Goal: Task Accomplishment & Management: Manage account settings

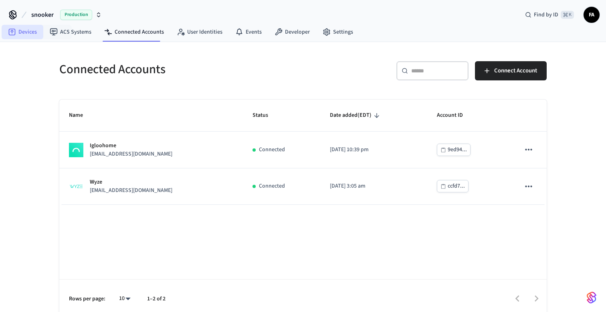
click at [22, 32] on link "Devices" at bounding box center [23, 32] width 42 height 14
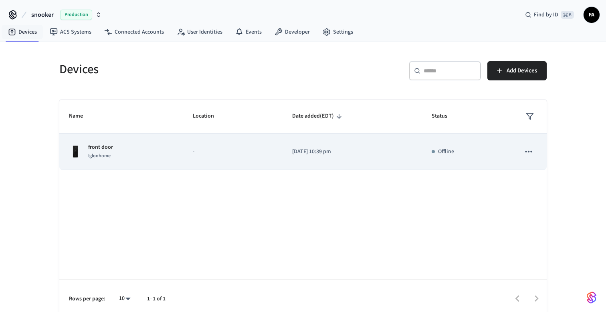
click at [227, 146] on td "-" at bounding box center [232, 152] width 99 height 36
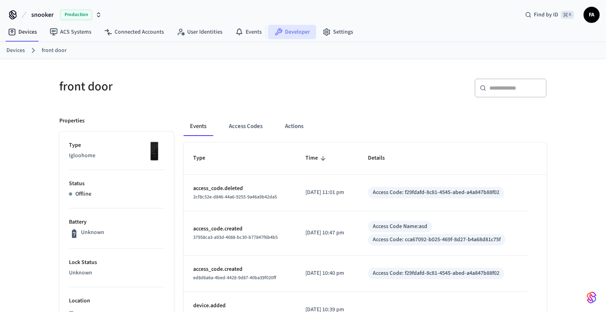
click at [293, 33] on link "Developer" at bounding box center [292, 32] width 48 height 14
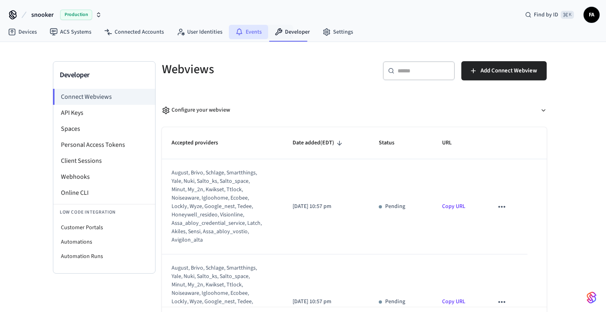
click at [244, 31] on link "Events" at bounding box center [248, 32] width 39 height 14
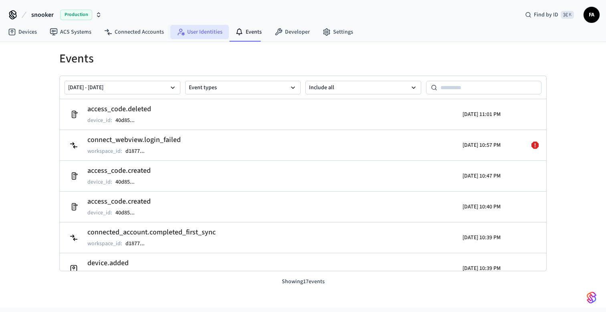
click at [200, 30] on link "User Identities" at bounding box center [199, 32] width 58 height 14
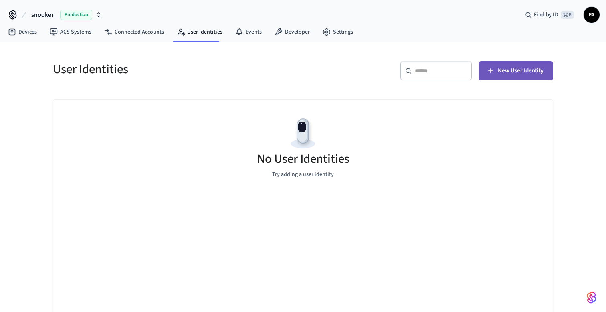
click at [508, 63] on button "New User Identity" at bounding box center [515, 70] width 74 height 19
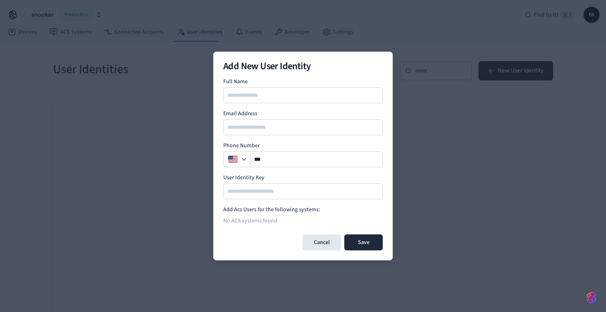
click at [389, 156] on div "Add New User Identity Full Name Email Address Phone Number ** User Identity Key…" at bounding box center [302, 156] width 179 height 209
click at [325, 185] on div at bounding box center [302, 191] width 159 height 16
click at [322, 242] on button "Cancel" at bounding box center [321, 243] width 38 height 16
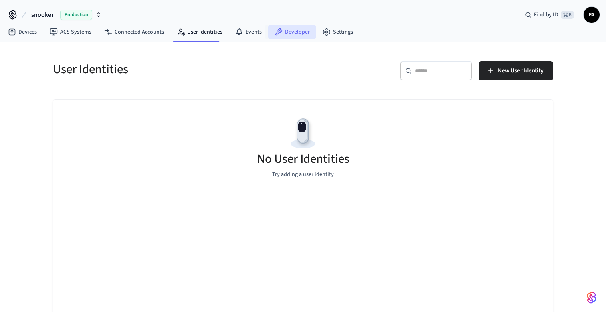
click at [279, 28] on link "Developer" at bounding box center [292, 32] width 48 height 14
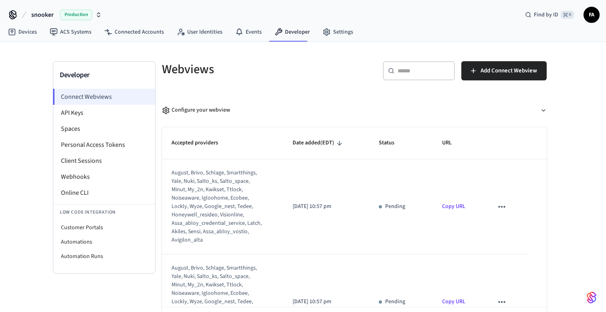
click at [105, 103] on li "Connect Webviews" at bounding box center [104, 97] width 102 height 16
click at [95, 116] on li "API Keys" at bounding box center [104, 113] width 102 height 16
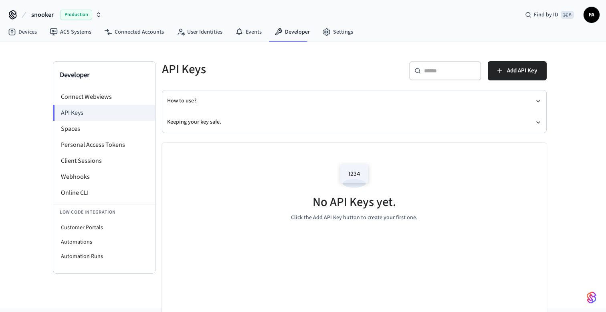
click at [395, 109] on button "How to use?" at bounding box center [354, 101] width 374 height 21
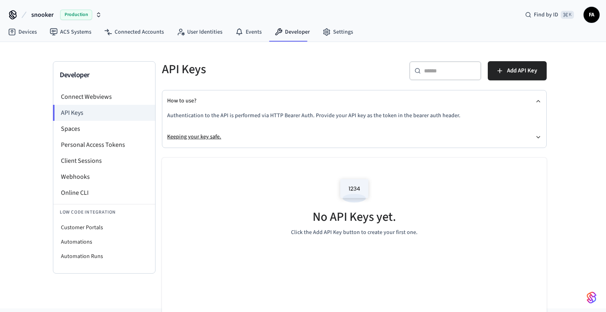
click at [401, 137] on button "Keeping your key safe." at bounding box center [354, 137] width 374 height 21
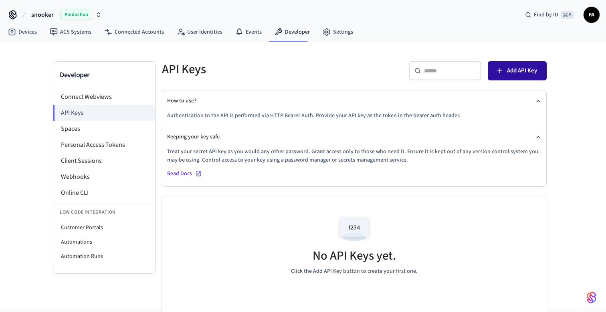
click at [521, 77] on button "Add API Key" at bounding box center [516, 70] width 59 height 19
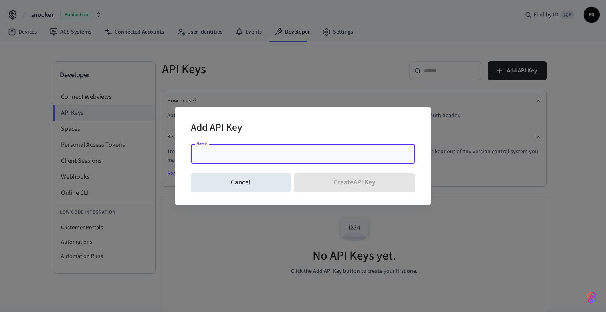
click at [274, 156] on input "Name" at bounding box center [302, 154] width 215 height 8
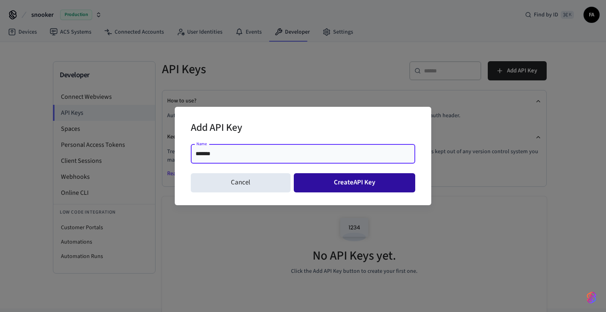
type input "*******"
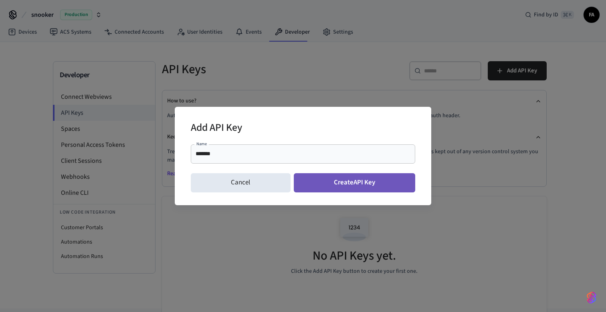
click at [367, 186] on button "Create API Key" at bounding box center [355, 182] width 122 height 19
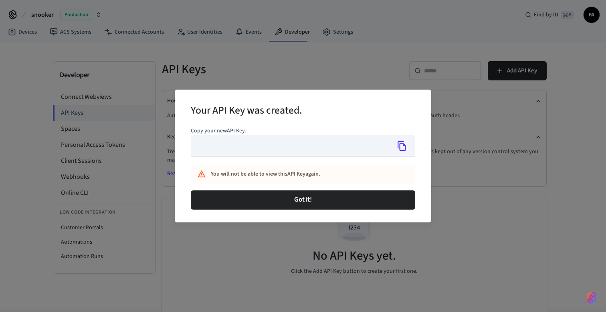
type input "**********"
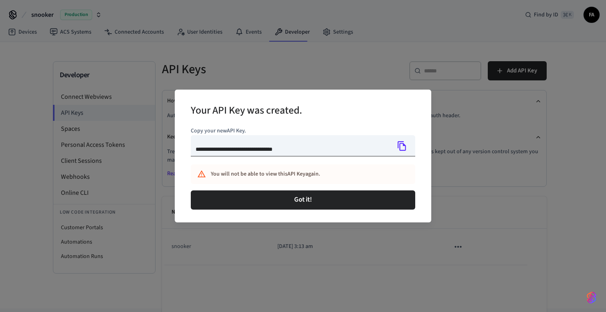
click at [401, 145] on icon "Copy" at bounding box center [402, 146] width 10 height 10
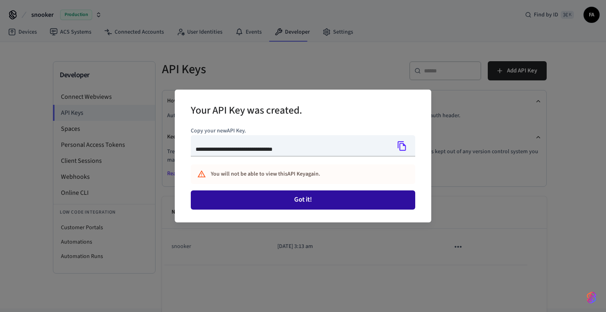
click at [331, 202] on button "Got it!" at bounding box center [303, 200] width 224 height 19
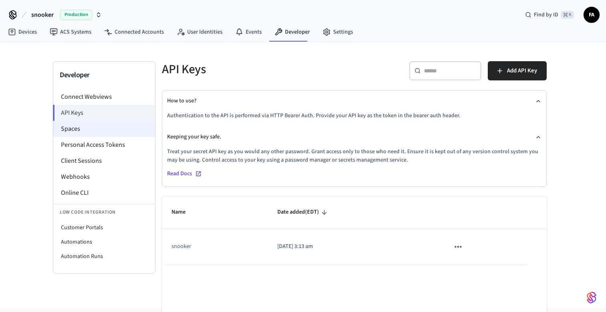
click at [82, 126] on li "Spaces" at bounding box center [104, 129] width 102 height 16
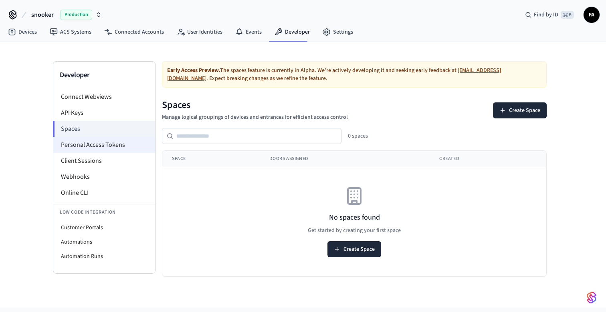
click at [83, 142] on li "Personal Access Tokens" at bounding box center [104, 145] width 102 height 16
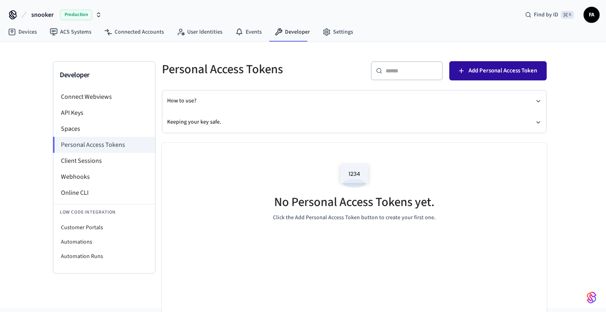
click at [499, 76] on button "Add Personal Access Token" at bounding box center [497, 70] width 97 height 19
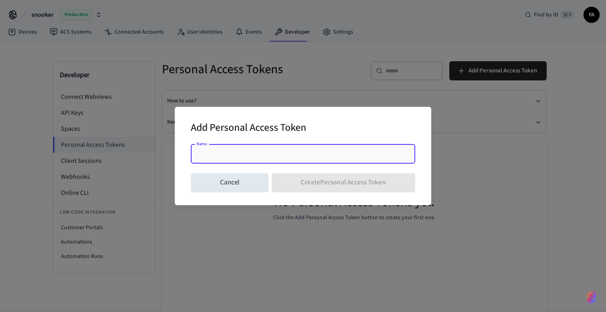
click at [363, 156] on input "Name" at bounding box center [302, 154] width 215 height 8
type input "**********"
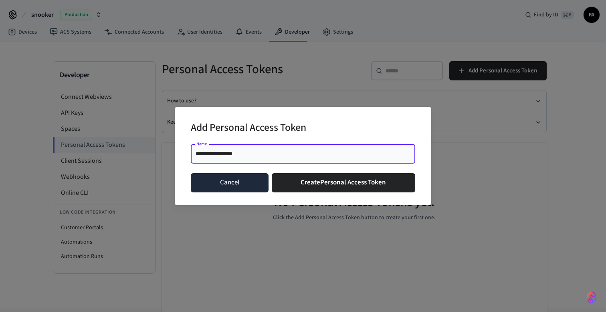
click at [218, 187] on button "Cancel" at bounding box center [230, 182] width 78 height 19
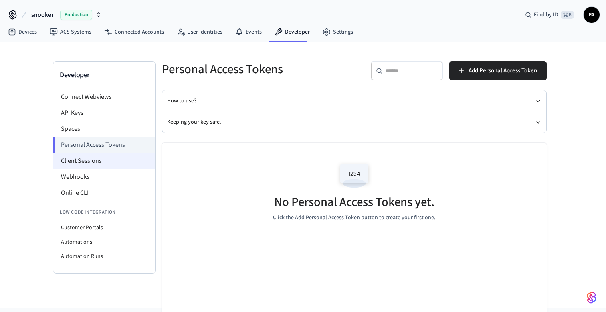
click at [79, 155] on li "Client Sessions" at bounding box center [104, 161] width 102 height 16
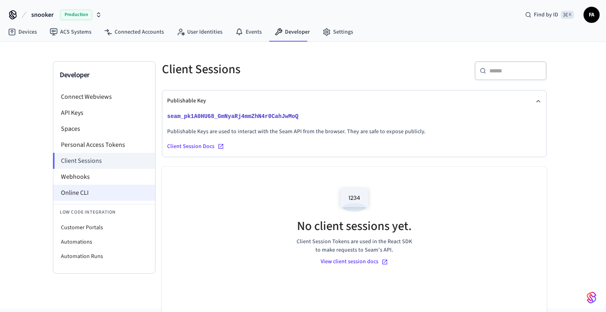
click at [79, 189] on li "Online CLI" at bounding box center [104, 193] width 102 height 16
